Goal: Information Seeking & Learning: Learn about a topic

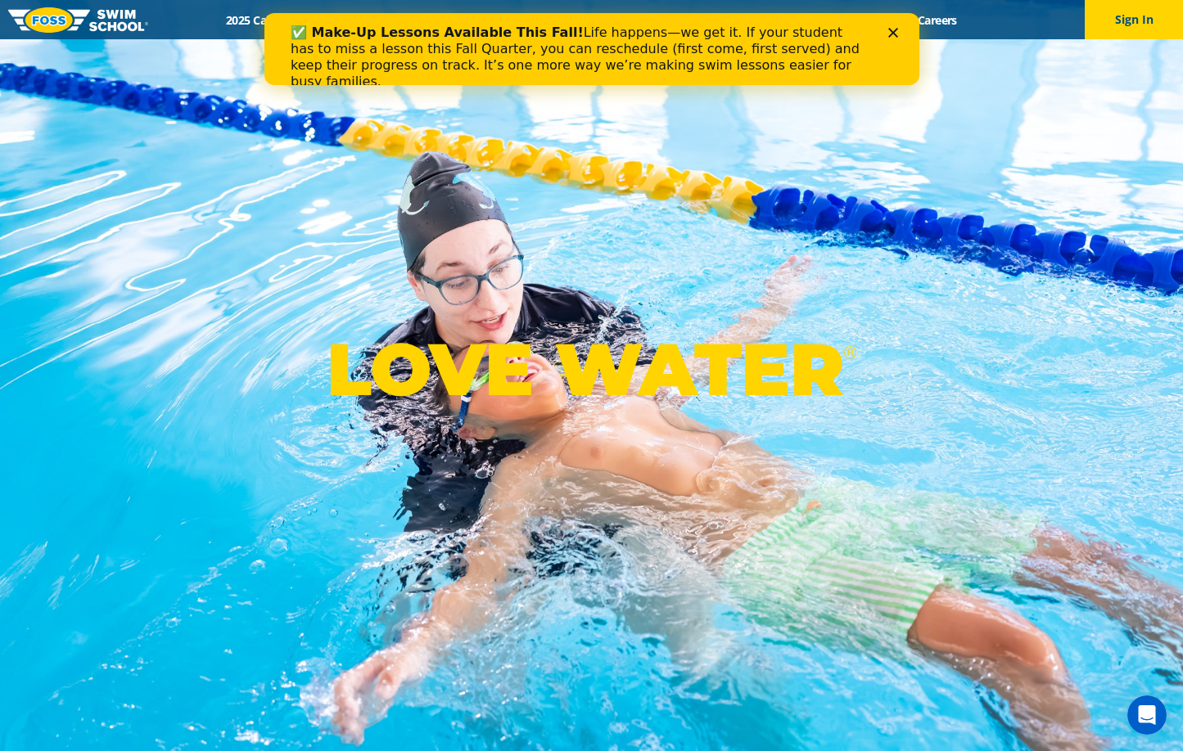
scroll to position [657, 0]
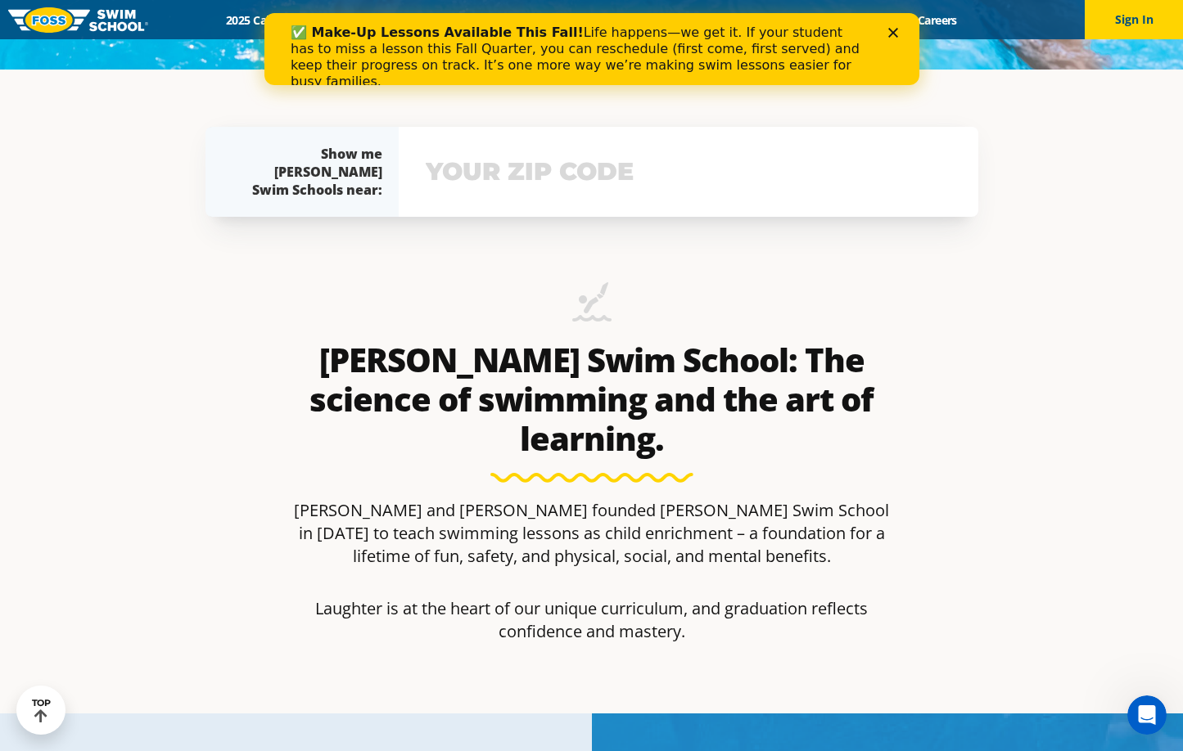
click at [677, 178] on div "View school & class schedule" at bounding box center [688, 172] width 579 height 90
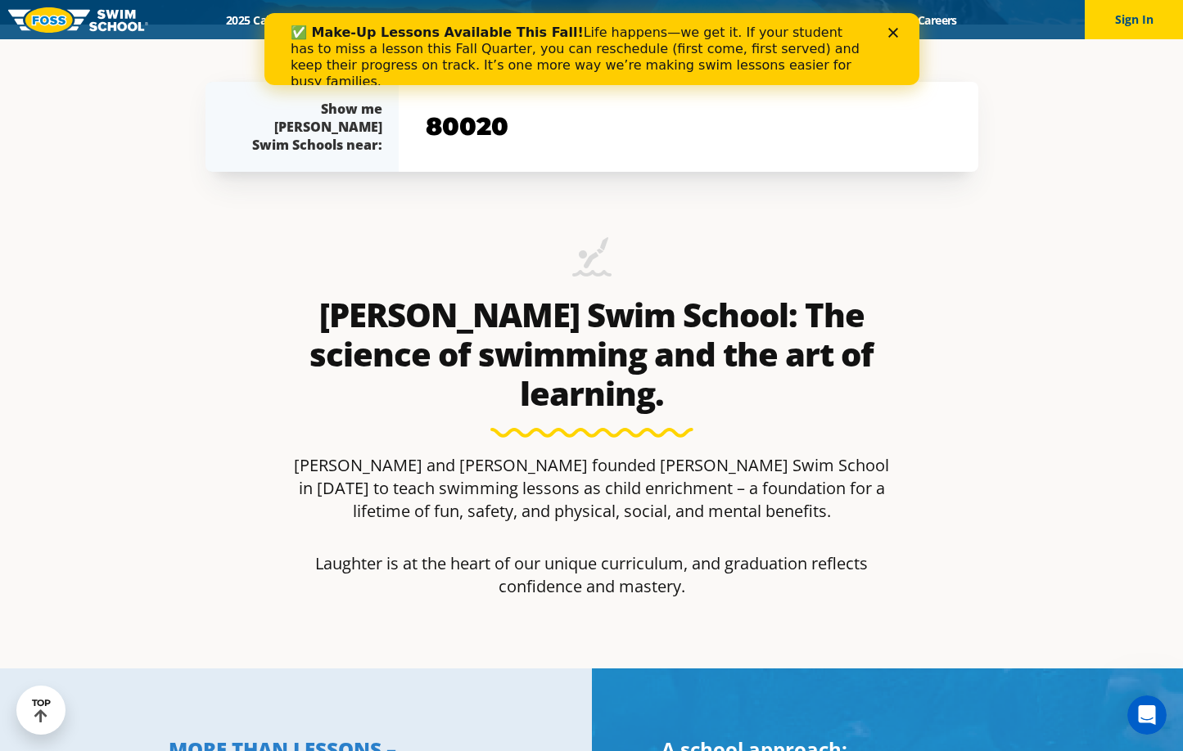
type input "80020"
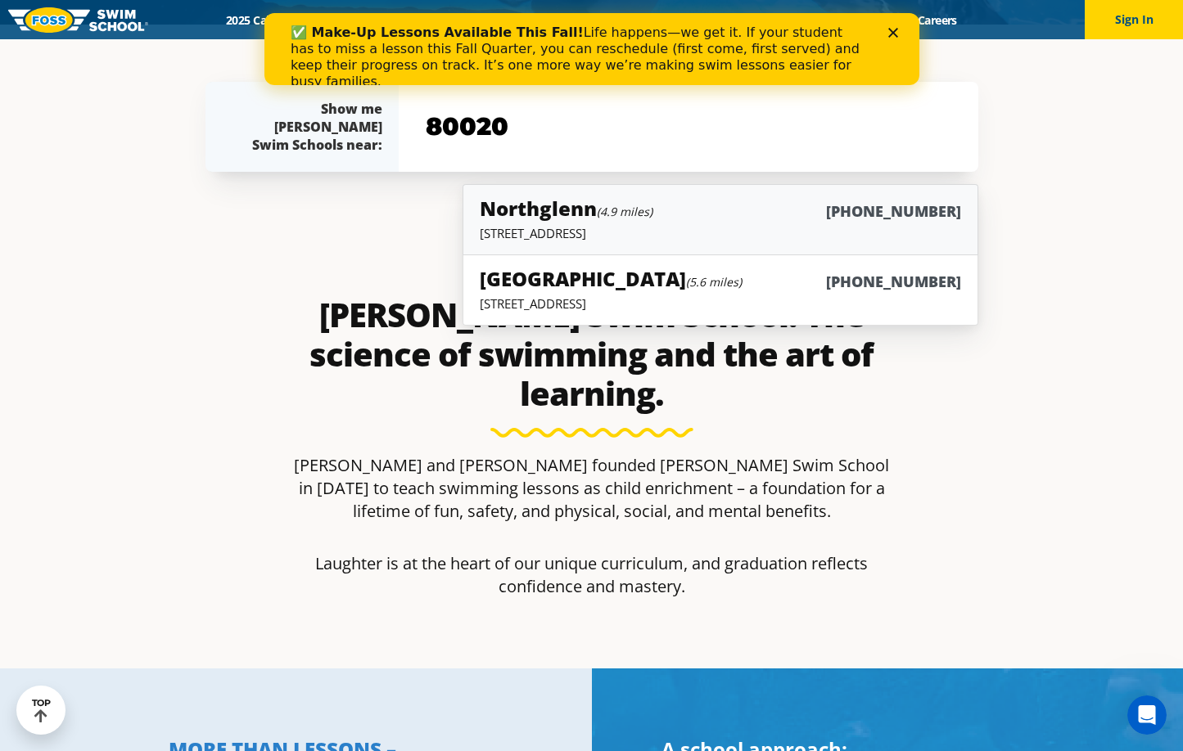
click at [778, 237] on p "450 E. 120th Ave., Suite A-1, Northglenn, CO 80233" at bounding box center [720, 233] width 480 height 16
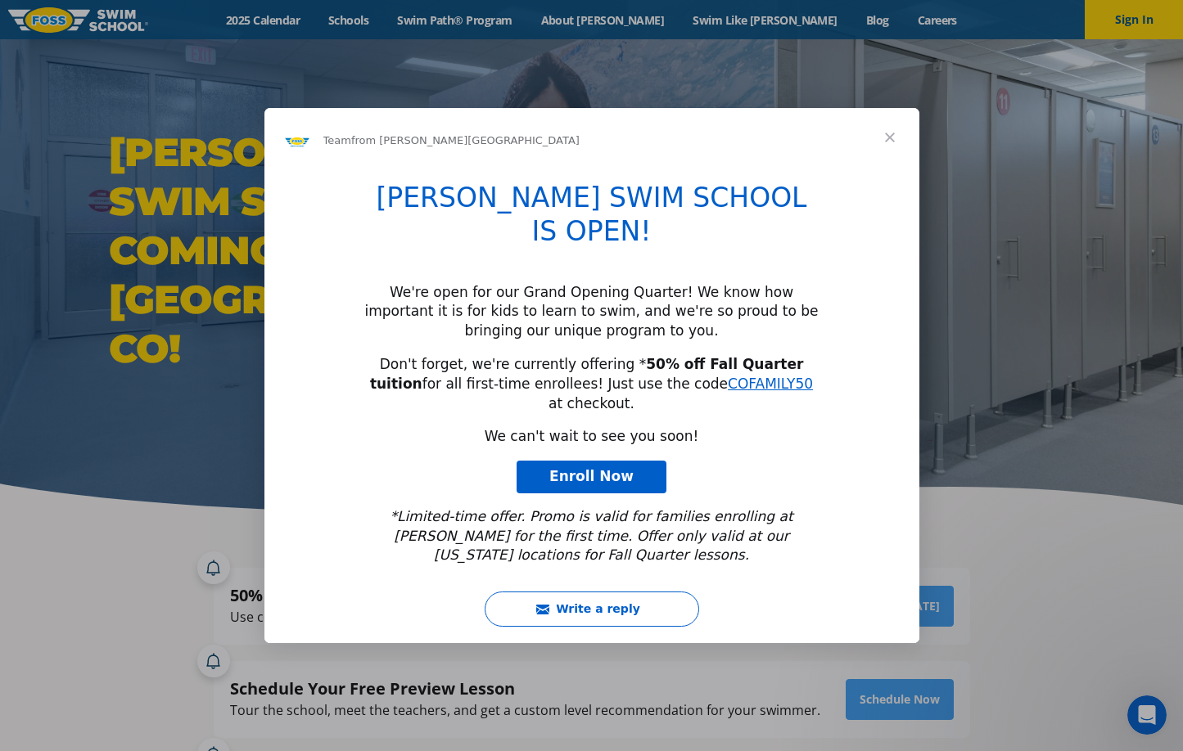
click at [895, 167] on span "Close" at bounding box center [889, 137] width 59 height 59
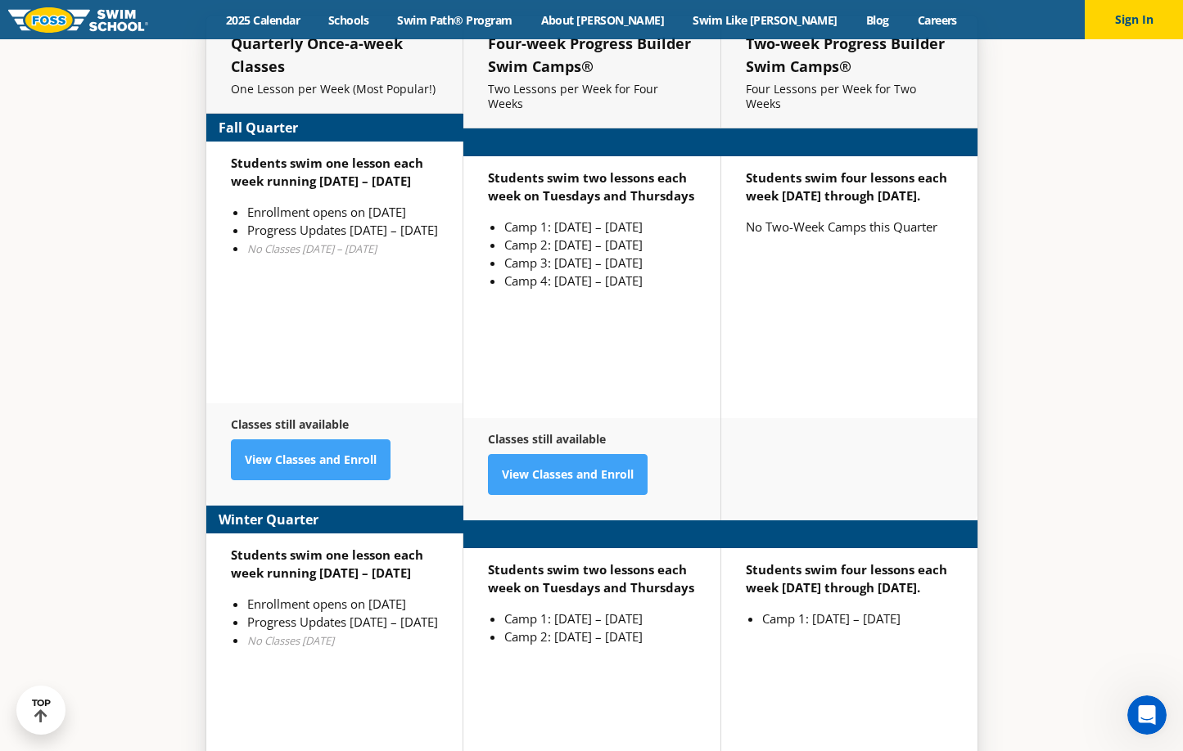
scroll to position [4053, 0]
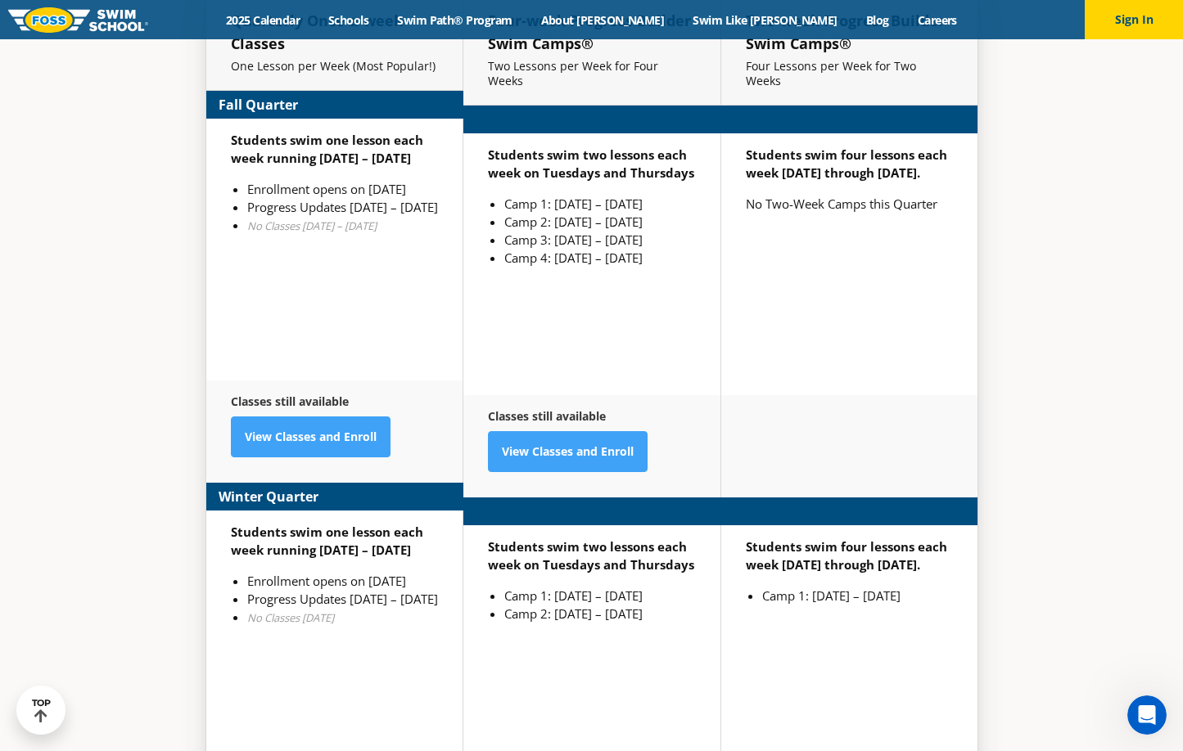
click at [665, 663] on div "Students swim two lessons each week on Tuesdays and Thursdays Camp 1: Jan 6 – J…" at bounding box center [591, 656] width 257 height 262
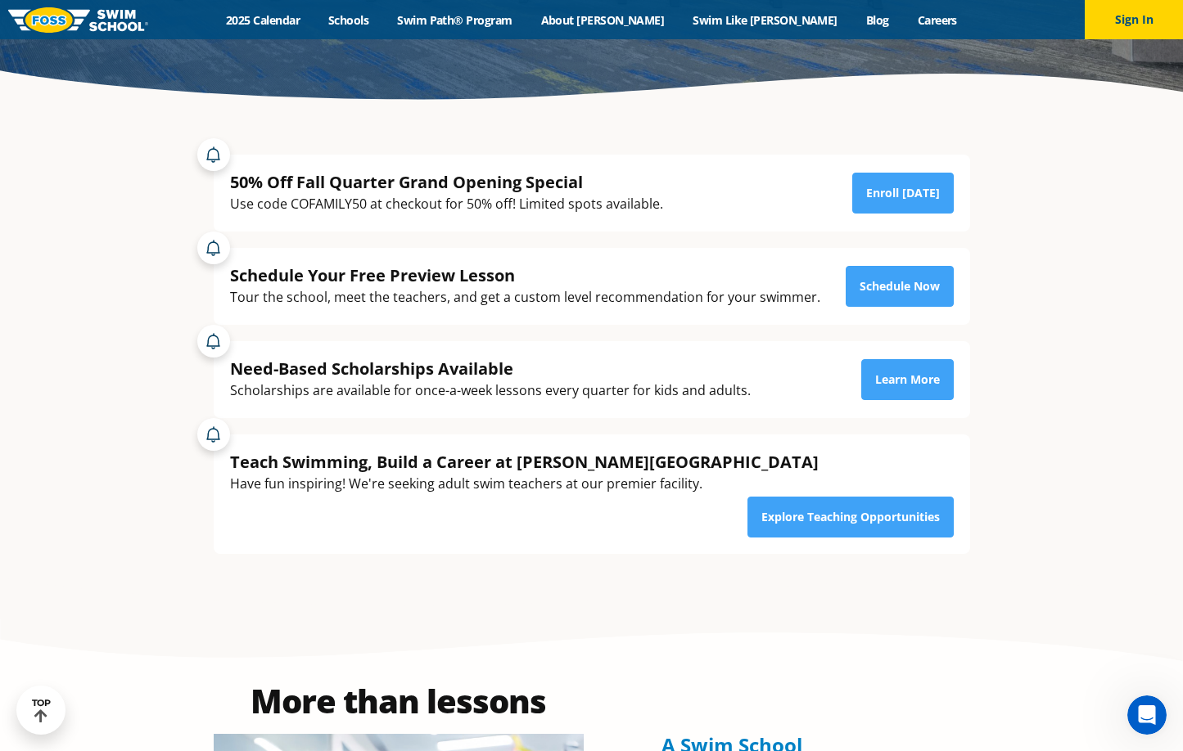
scroll to position [422, 0]
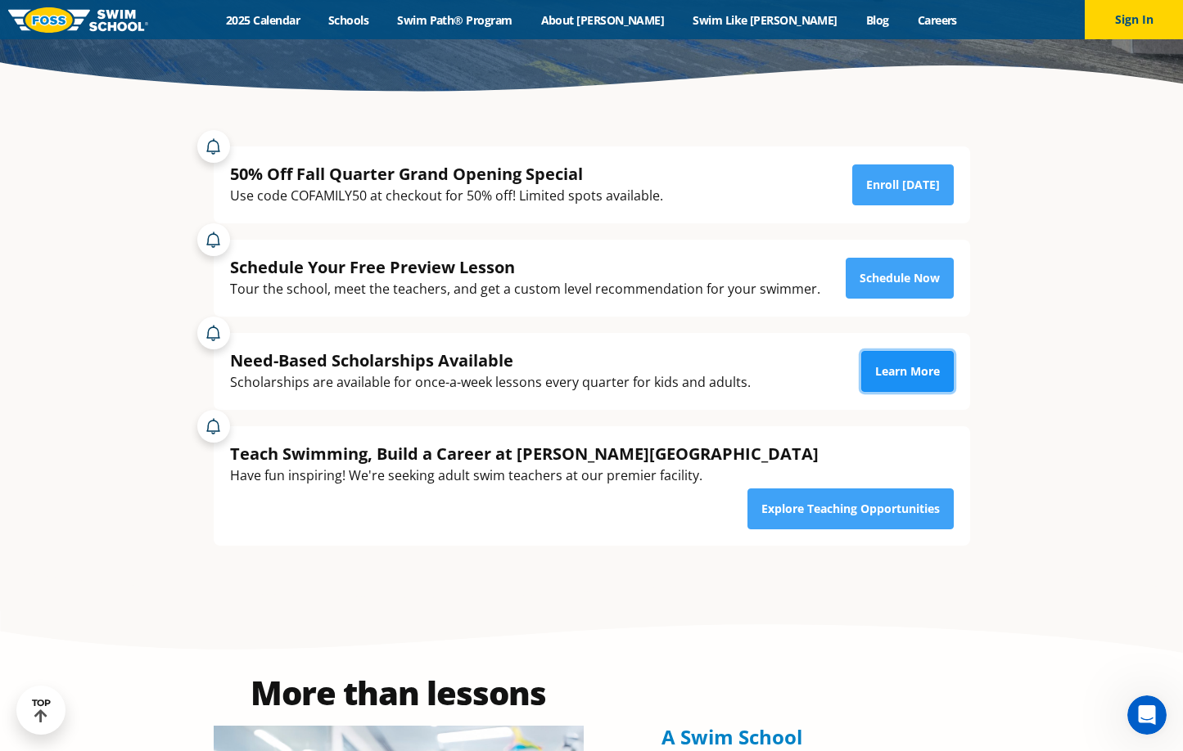
click at [910, 372] on link "Learn More" at bounding box center [907, 371] width 92 height 41
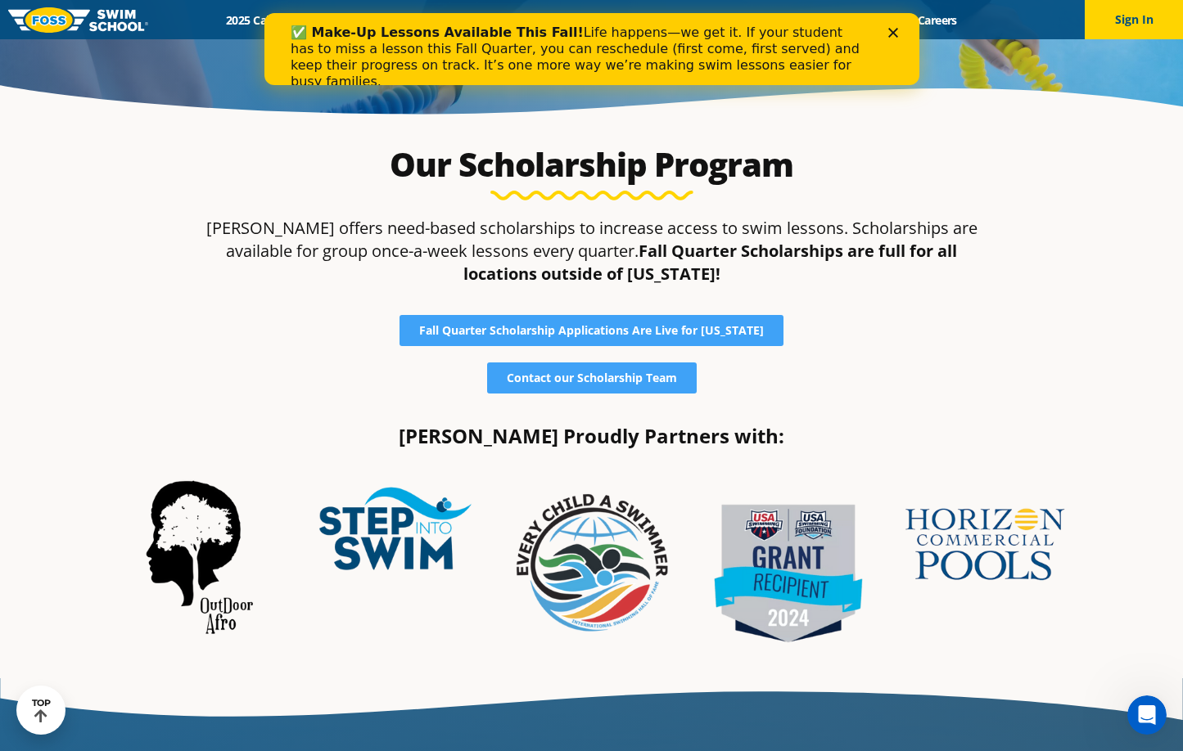
scroll to position [431, 0]
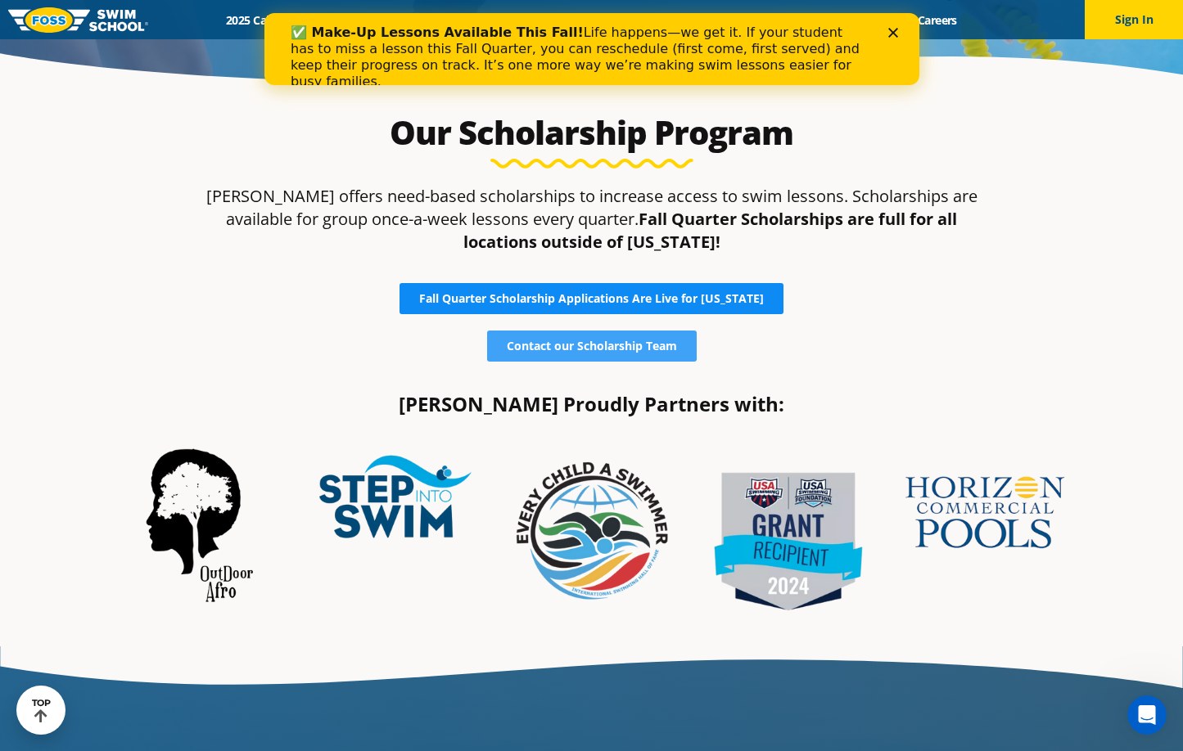
click at [753, 298] on span "Fall Quarter Scholarship Applications Are Live for Colorado" at bounding box center [591, 298] width 345 height 11
